Goal: Submit feedback/report problem: Submit feedback/report problem

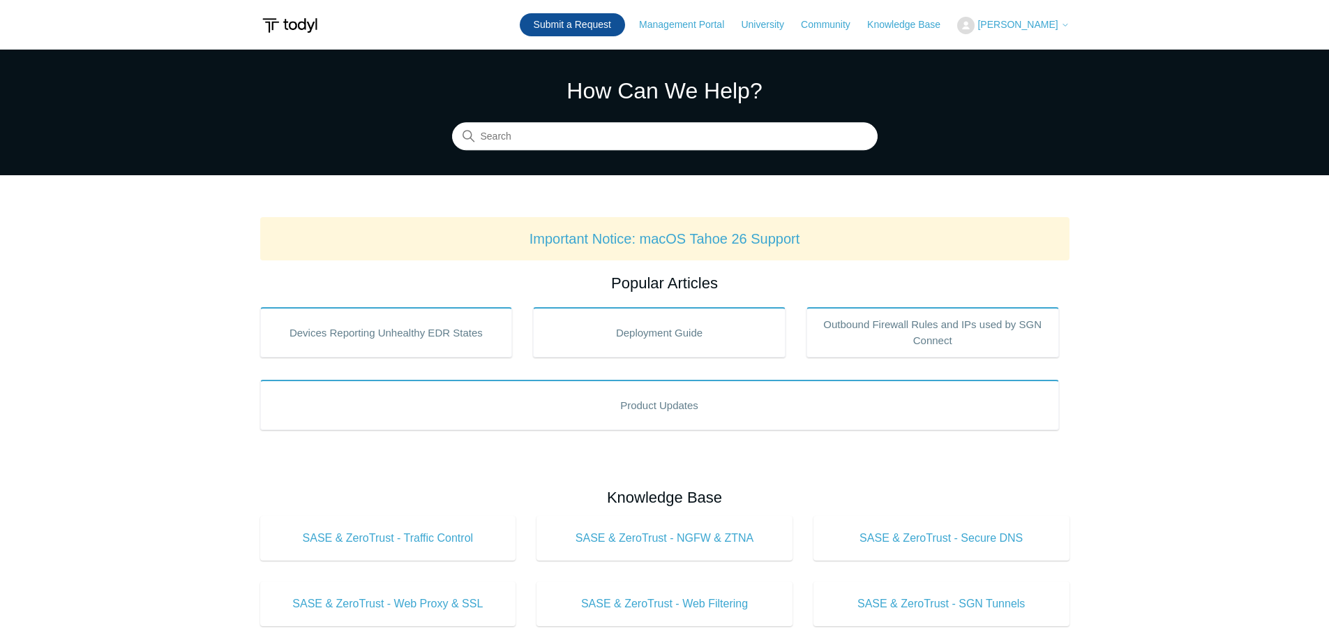
click at [576, 27] on link "Submit a Request" at bounding box center [572, 24] width 105 height 23
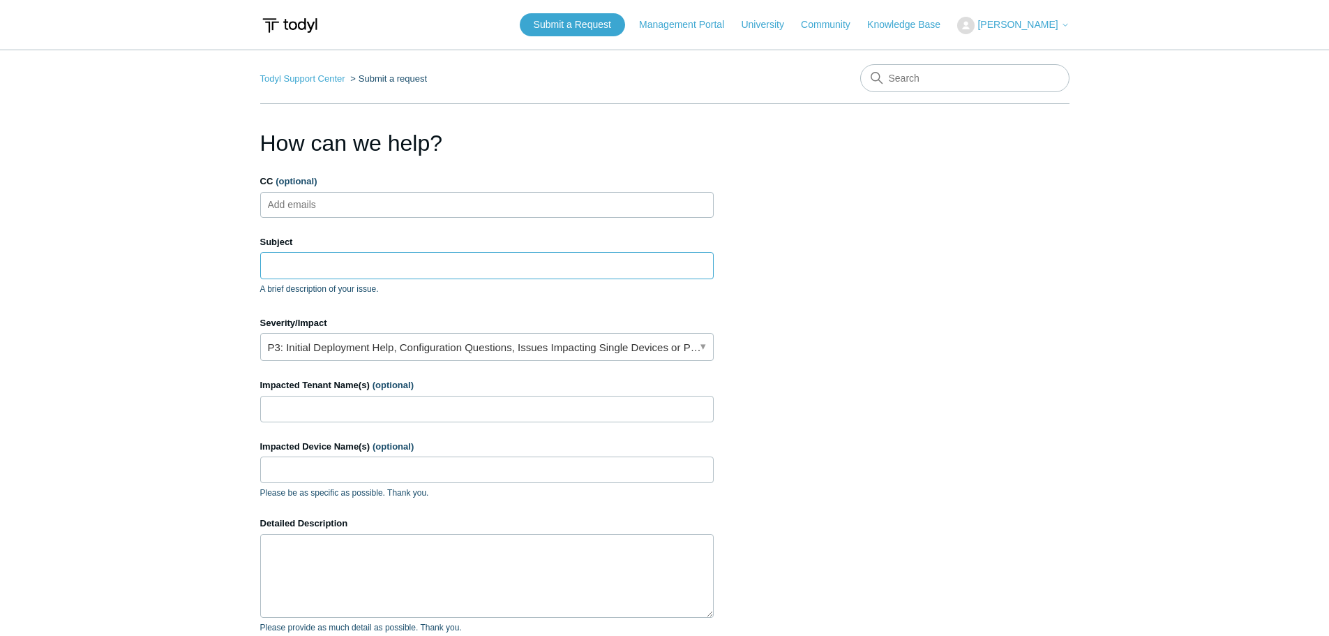
click at [301, 256] on input "Subject" at bounding box center [487, 265] width 454 height 27
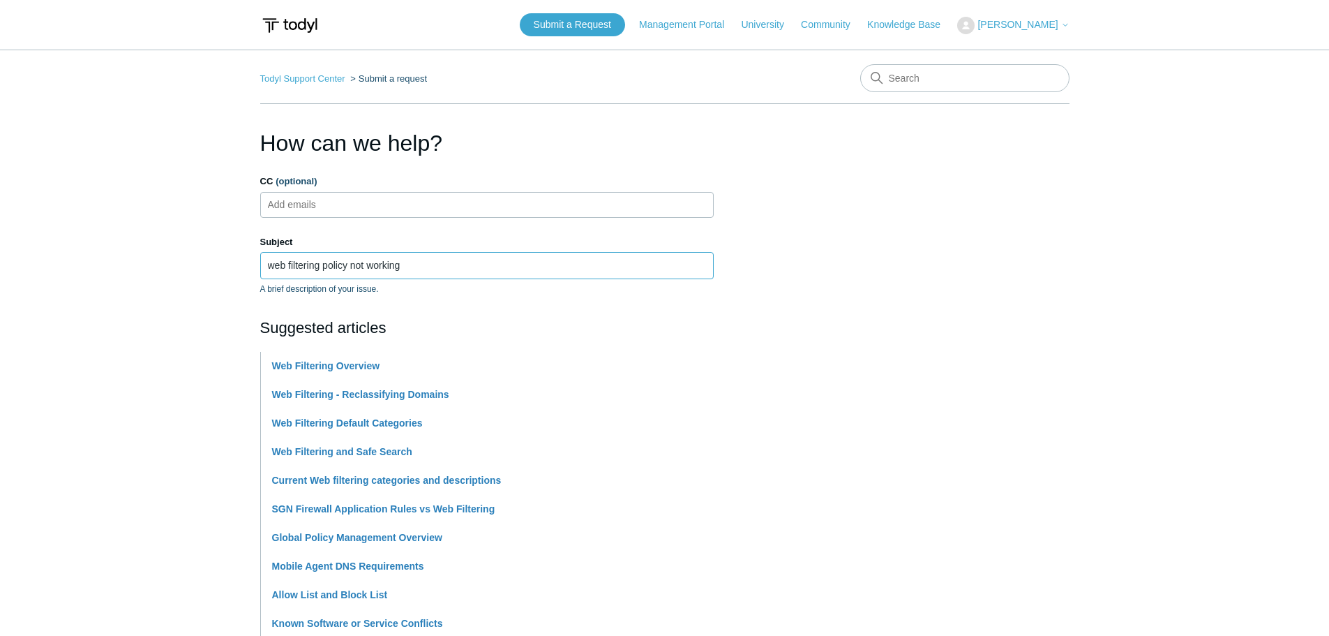
type input "web filtering policy not working"
click at [350, 371] on li "Web Filtering Overview" at bounding box center [493, 366] width 442 height 29
click at [352, 366] on link "Web Filtering Overview" at bounding box center [326, 365] width 108 height 11
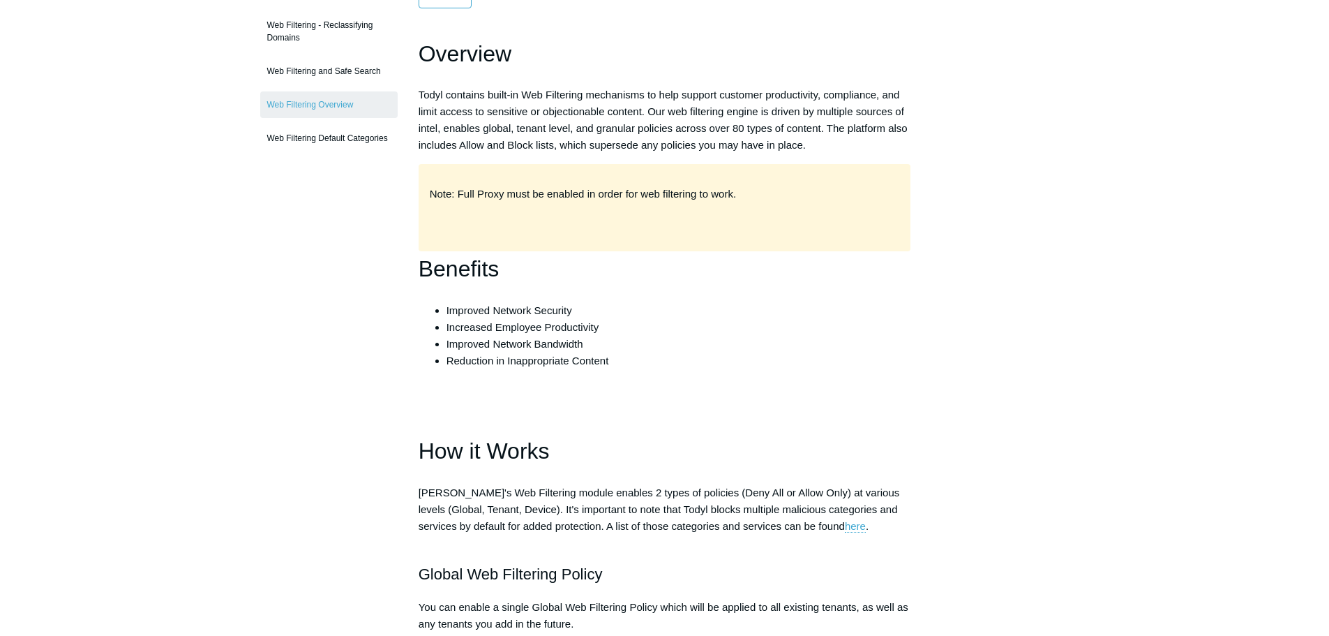
scroll to position [209, 0]
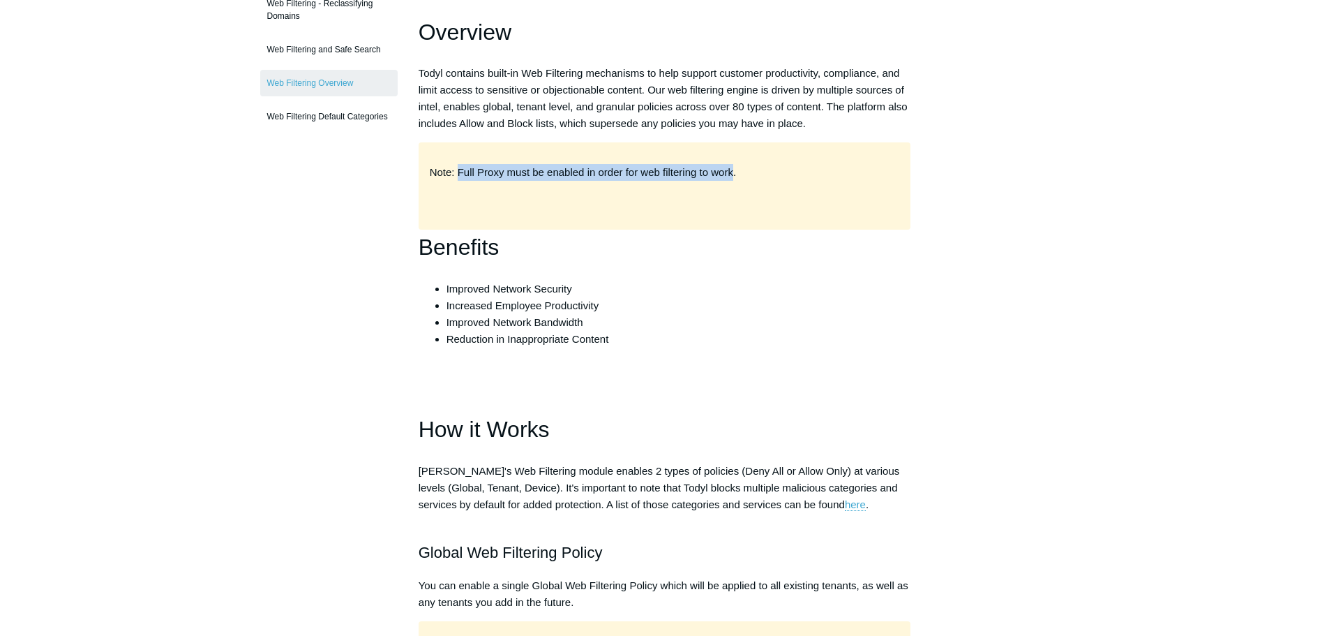
drag, startPoint x: 460, startPoint y: 165, endPoint x: 733, endPoint y: 174, distance: 273.0
click at [733, 174] on p "Note: Full Proxy must be enabled in order for web filtering to work." at bounding box center [665, 172] width 470 height 17
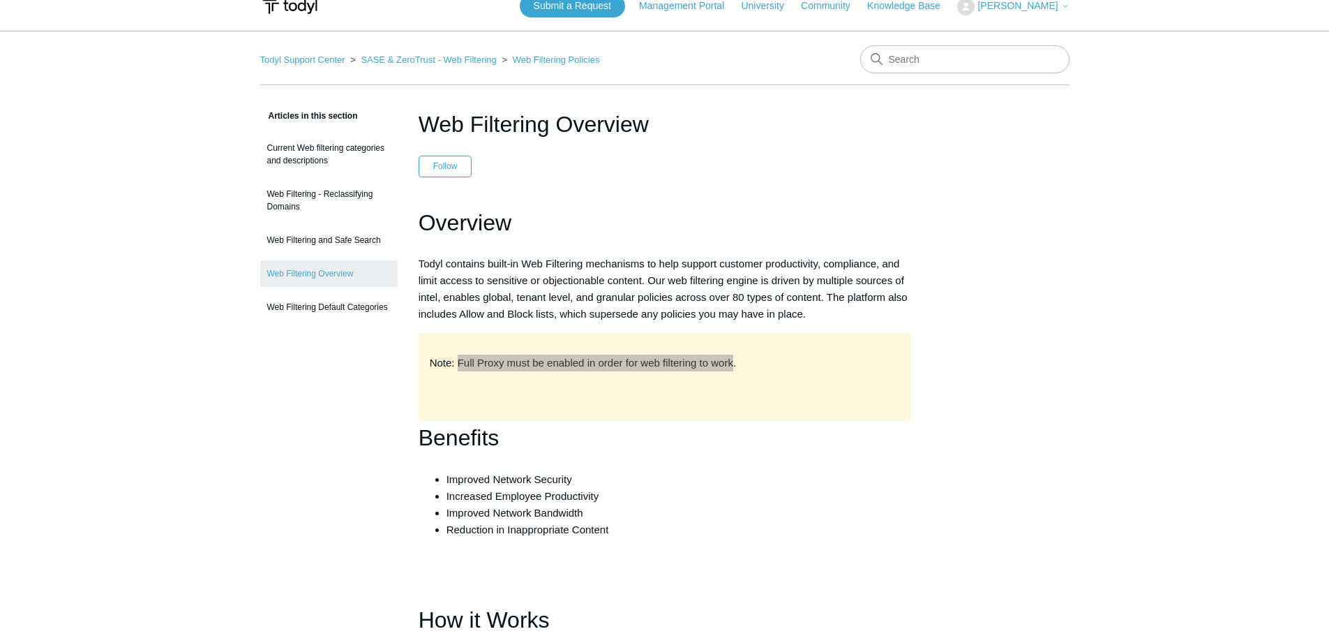
scroll to position [0, 0]
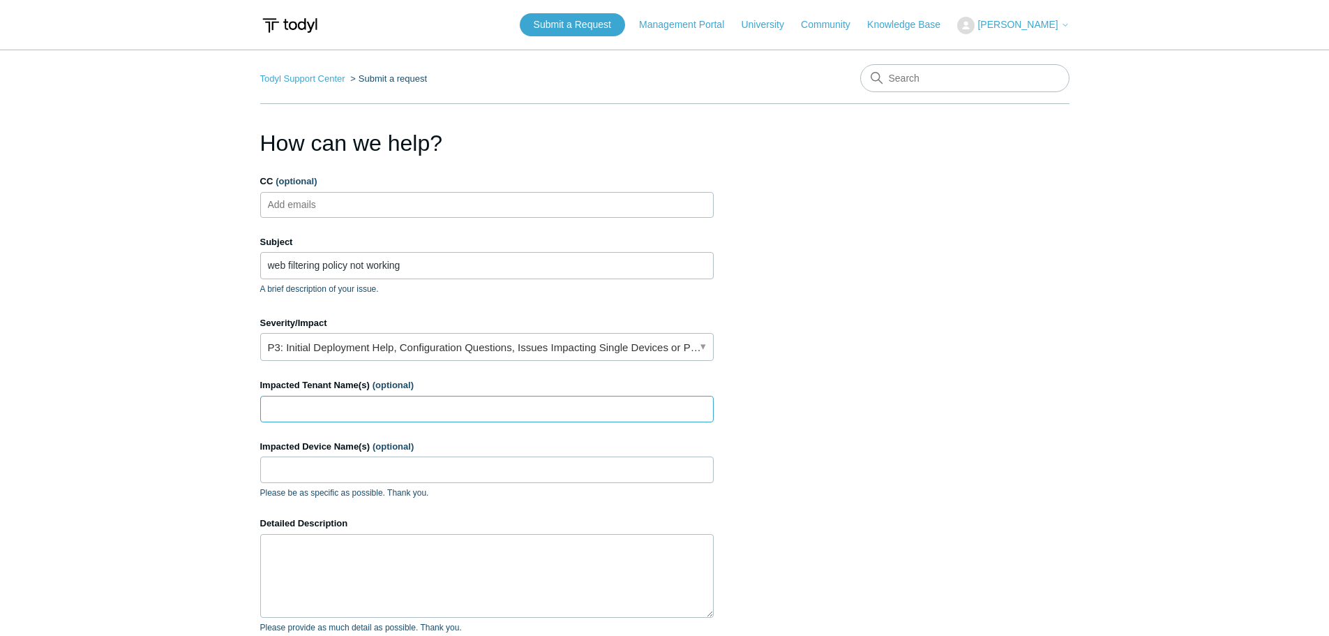
click at [387, 412] on input "Impacted Tenant Name(s) (optional)" at bounding box center [487, 409] width 454 height 27
type input "DHC Communications"
type input "DHC-526"
click at [363, 567] on textarea "Detailed Description" at bounding box center [487, 576] width 454 height 84
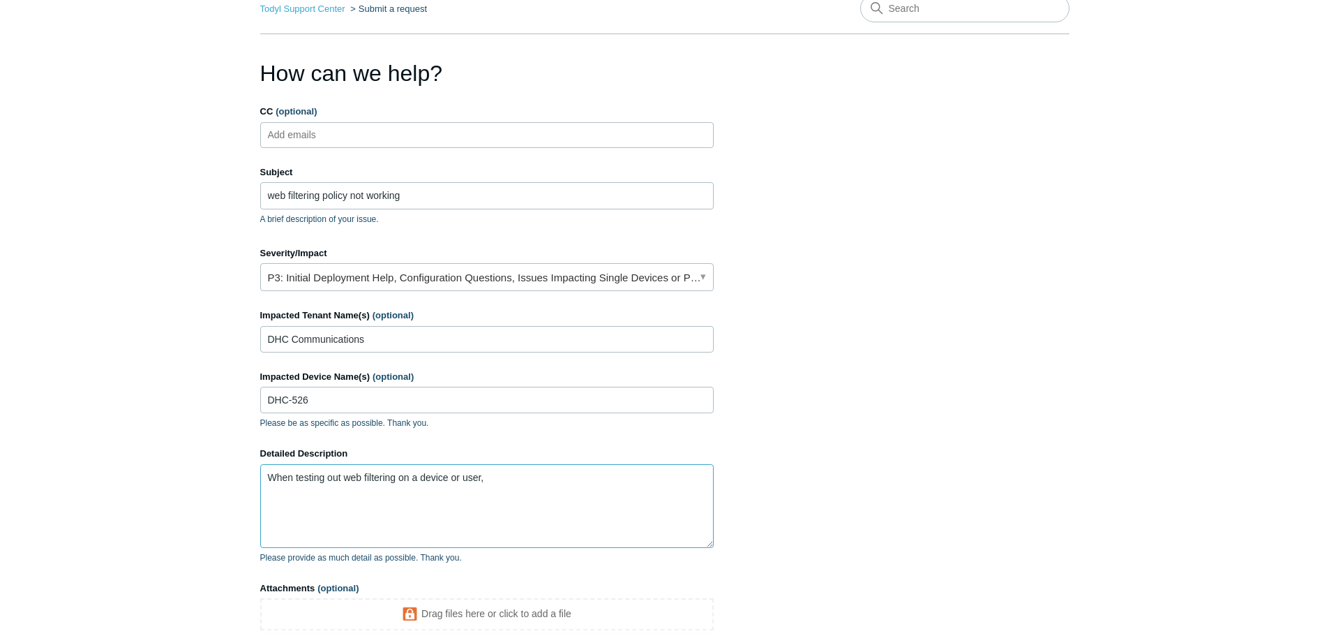
click at [538, 477] on textarea "When testing out web filtering on a device or user," at bounding box center [487, 506] width 454 height 84
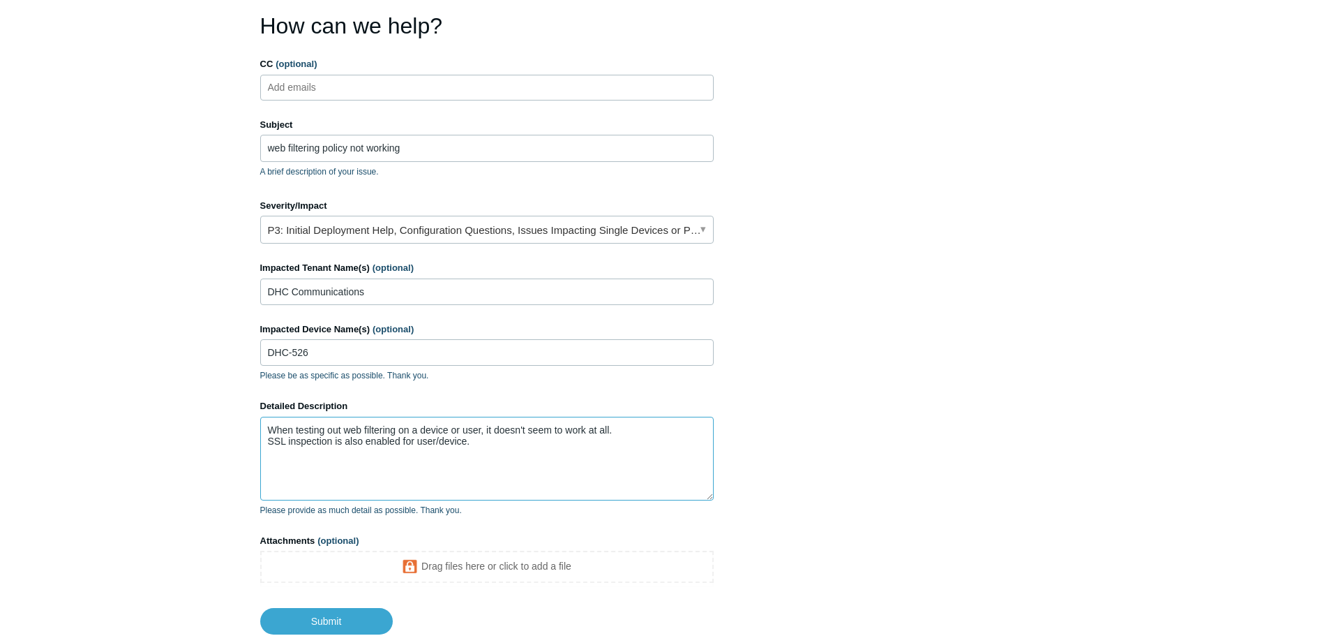
scroll to position [140, 0]
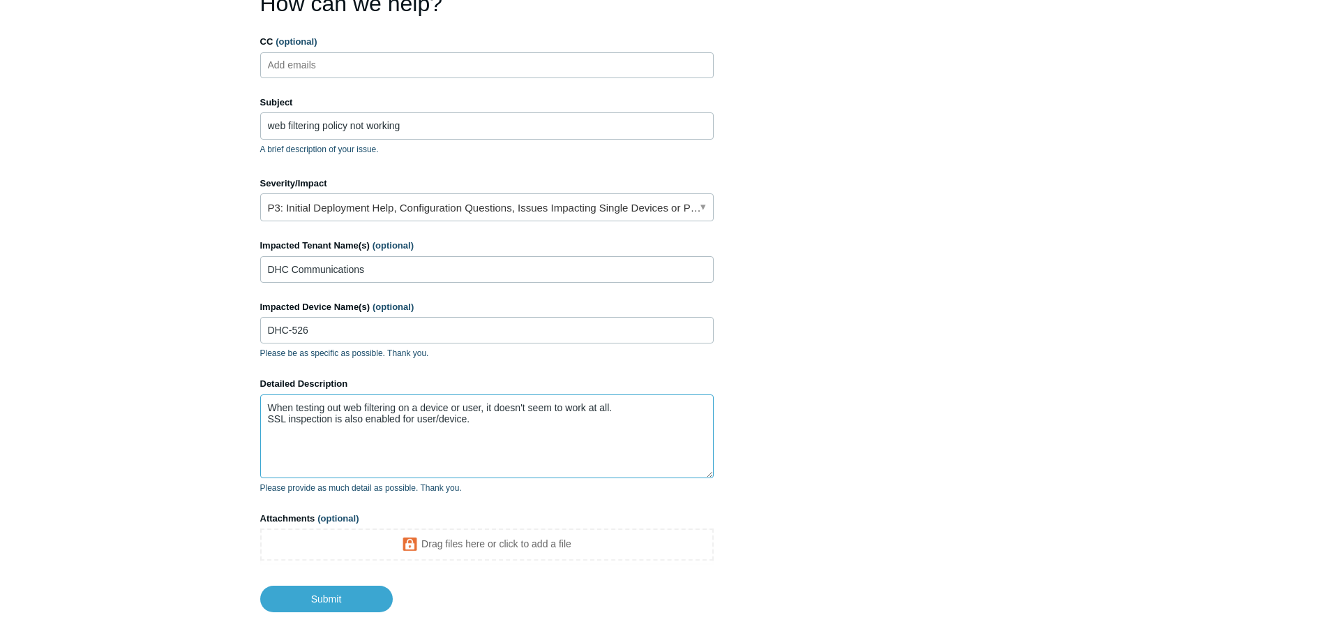
type textarea "When testing out web filtering on a device or user, it doesn't seem to work at …"
click at [351, 595] on input "Submit" at bounding box center [326, 599] width 133 height 28
